Goal: Check status: Check status

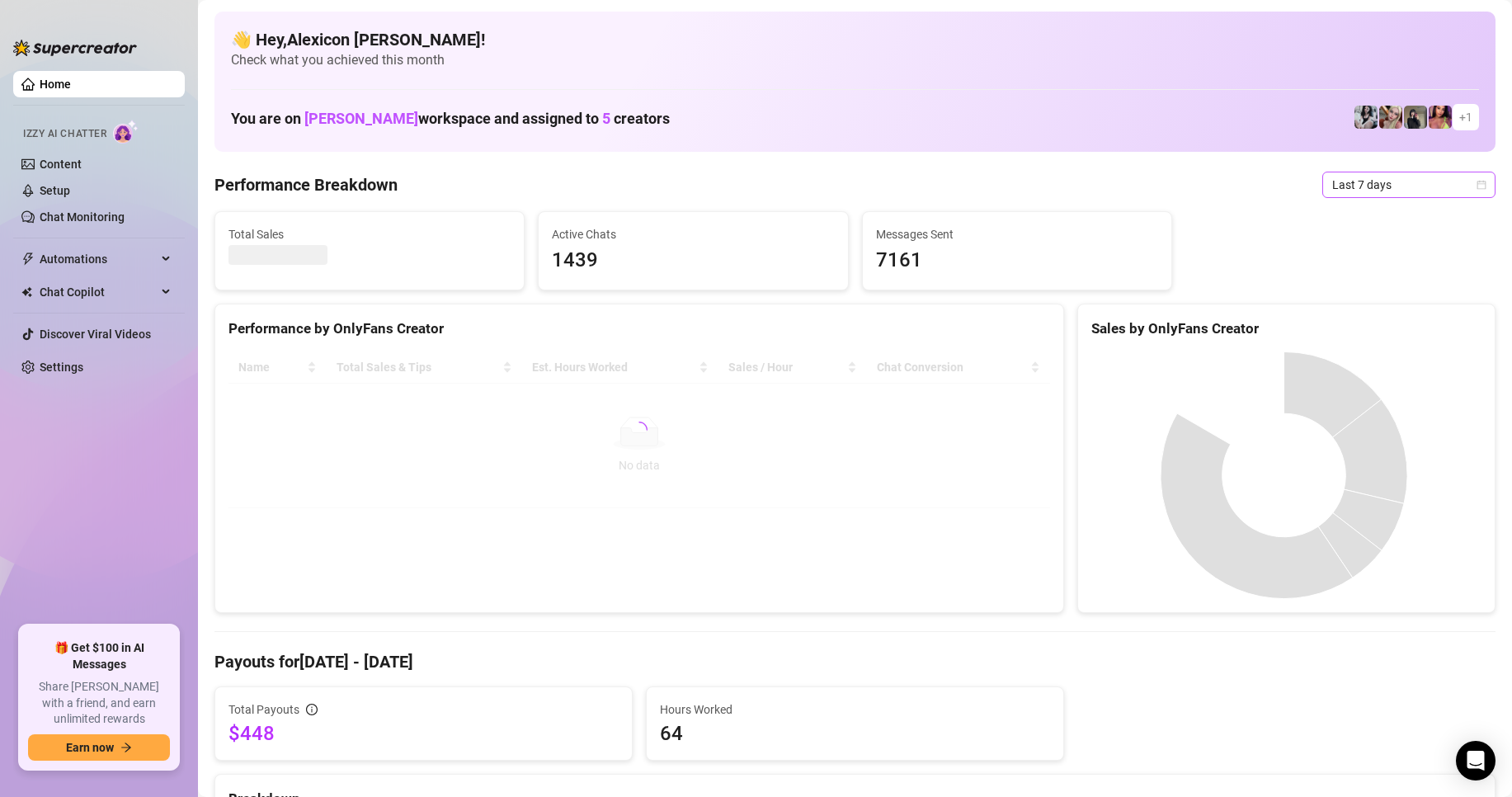
click at [1371, 190] on span "Last 7 days" at bounding box center [1409, 184] width 154 height 24
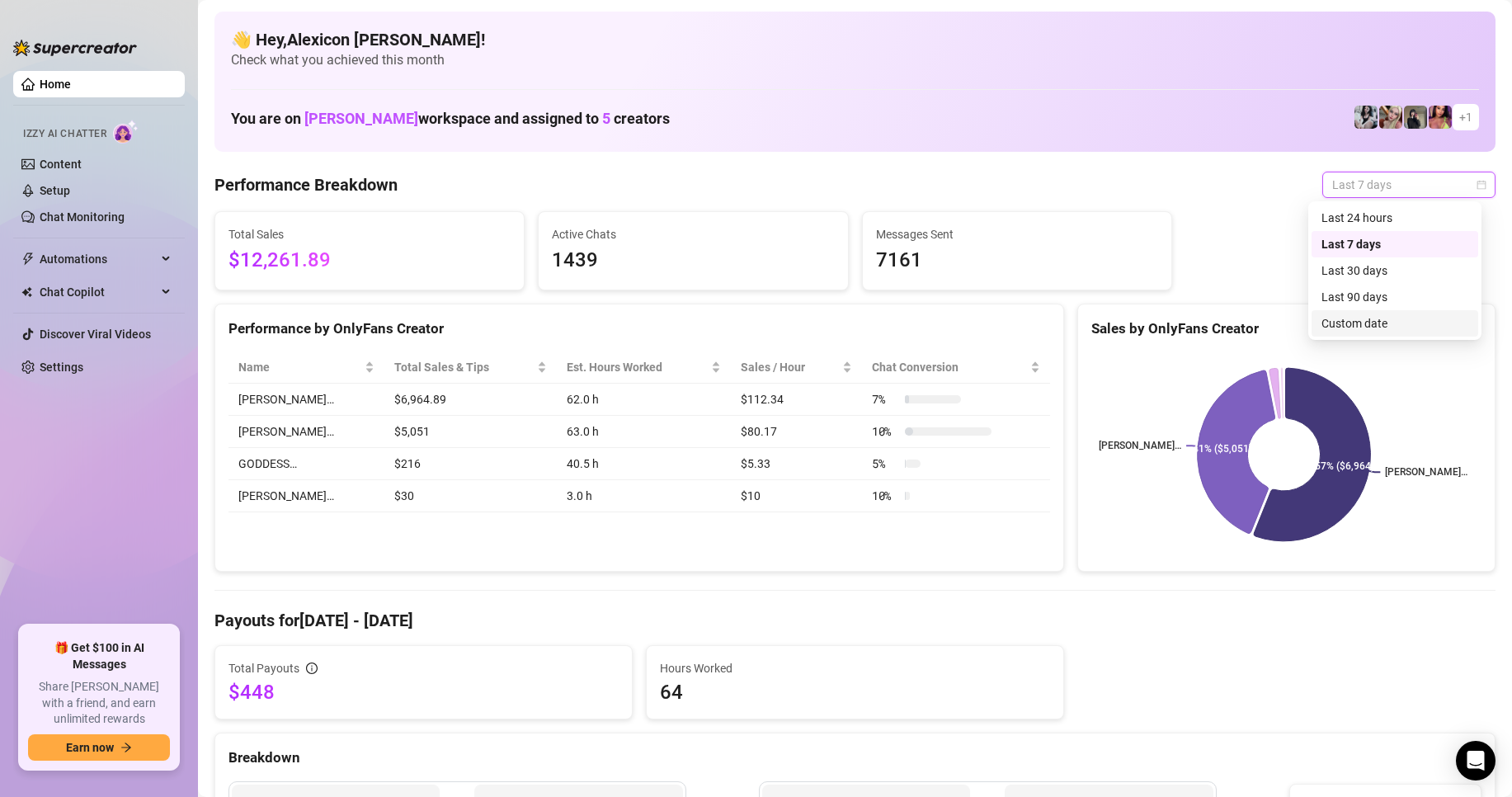
click at [1352, 315] on div "Custom date" at bounding box center [1395, 324] width 147 height 18
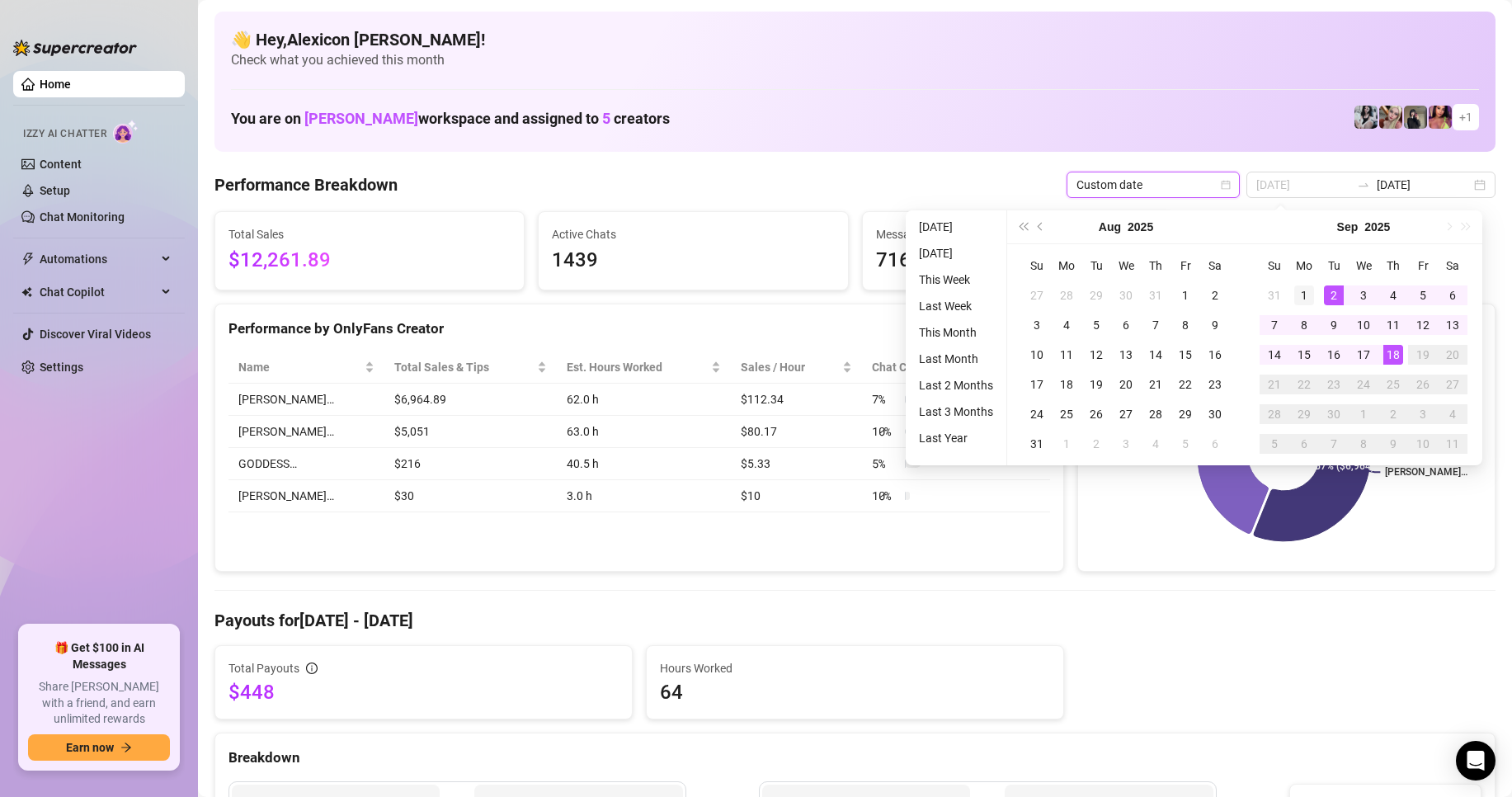
type input "[DATE]"
click at [1299, 291] on div "1" at bounding box center [1304, 295] width 20 height 20
type input "[DATE]"
click at [1400, 356] on div "18" at bounding box center [1394, 355] width 20 height 20
click at [1400, 356] on rect at bounding box center [1284, 455] width 385 height 206
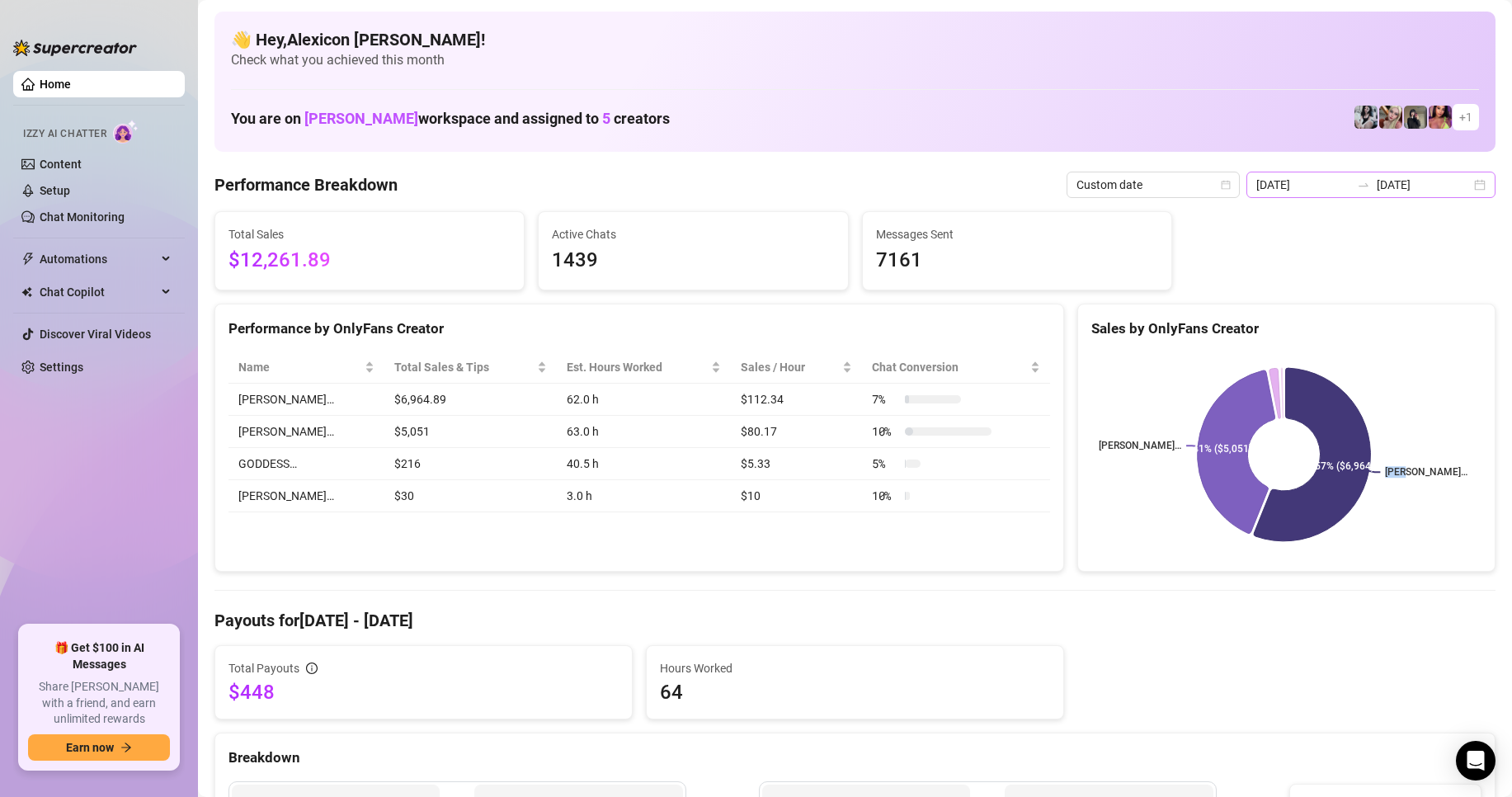
click at [1468, 180] on div "[DATE] [DATE]" at bounding box center [1370, 184] width 249 height 26
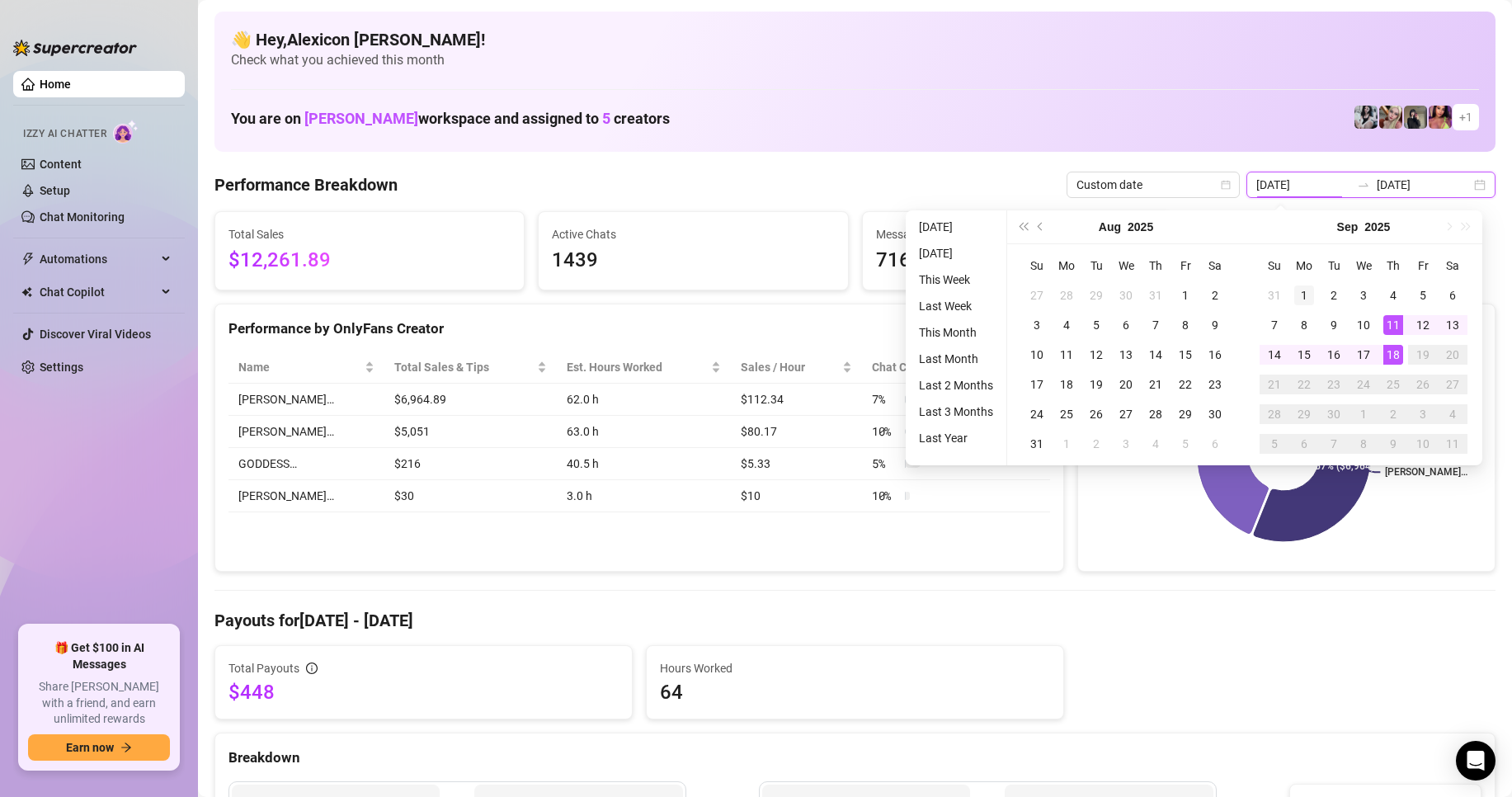
type input "[DATE]"
click at [1304, 289] on div "1" at bounding box center [1304, 295] width 20 height 20
type input "[DATE]"
click at [1384, 354] on div "18" at bounding box center [1394, 355] width 20 height 20
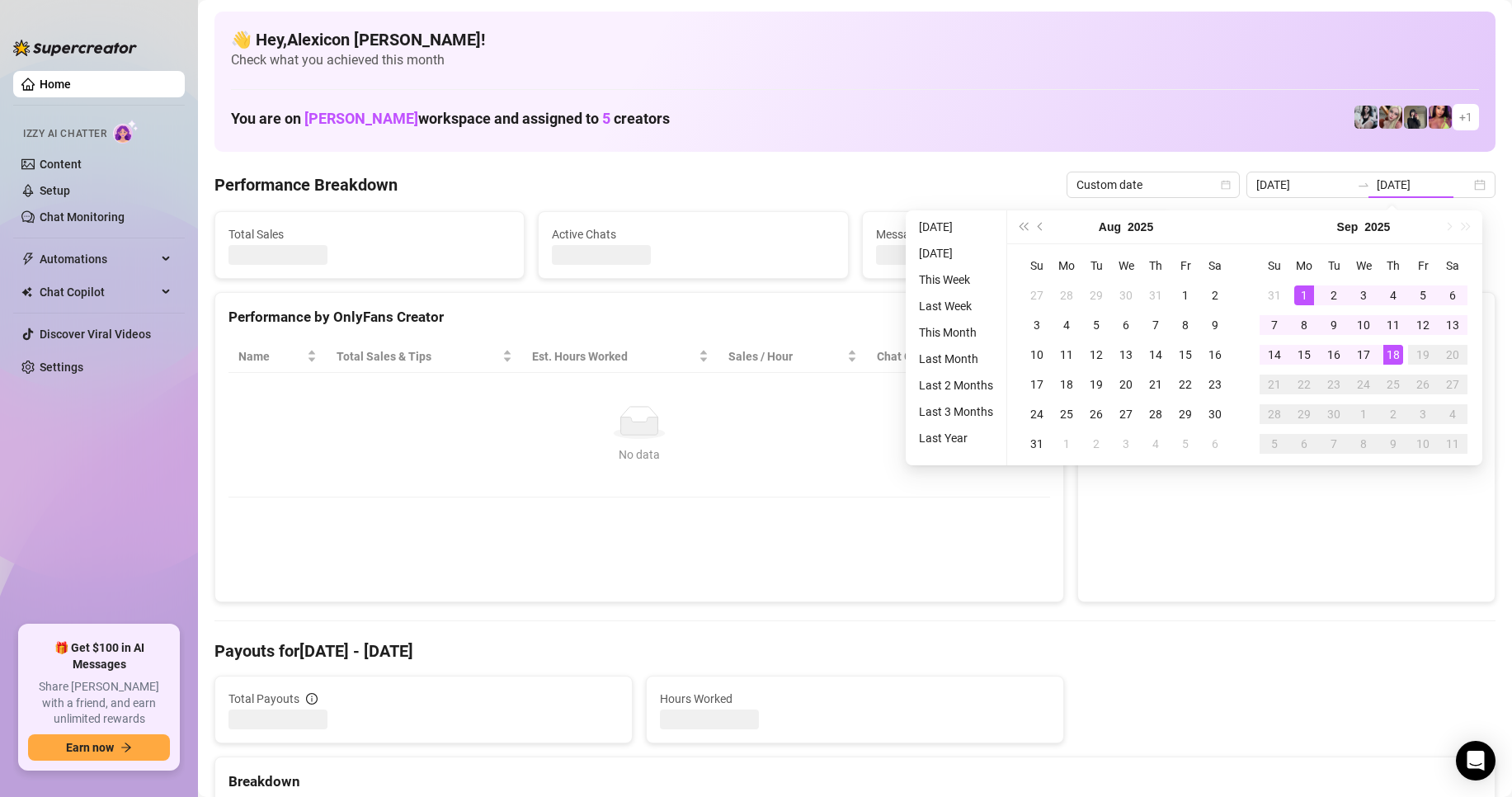
type input "[DATE]"
